Goal: Task Accomplishment & Management: Manage account settings

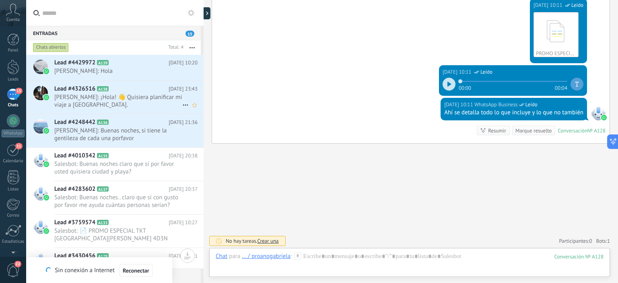
click at [126, 103] on span "[PERSON_NAME]: ¡Hola! 👋 Quisiera planificar mi viaje a [GEOGRAPHIC_DATA]." at bounding box center [118, 100] width 128 height 15
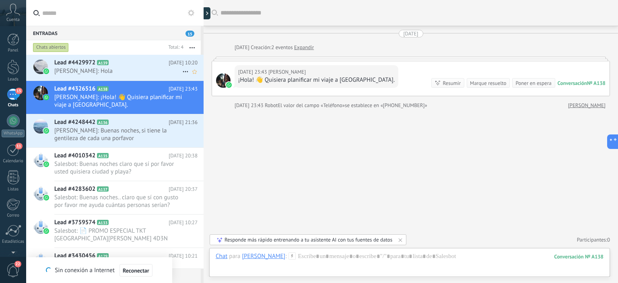
click at [140, 69] on span "[PERSON_NAME]: Hola" at bounding box center [118, 71] width 128 height 8
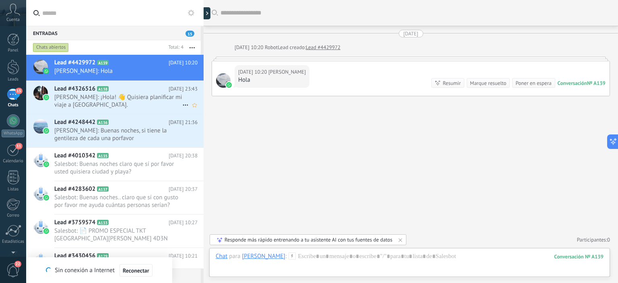
click at [89, 111] on div "Lead #4326516 A138 [DATE] 23:43 [PERSON_NAME]: ¡Hola! 👋 Quisiera planificar mi …" at bounding box center [128, 97] width 149 height 33
